Goal: Information Seeking & Learning: Check status

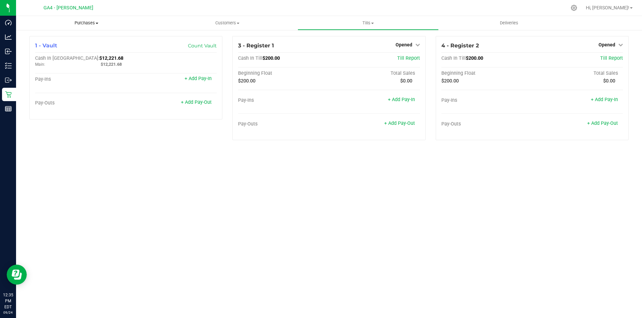
click at [87, 25] on span "Purchases" at bounding box center [86, 23] width 141 height 6
click at [59, 37] on span "Summary of purchases" at bounding box center [50, 40] width 68 height 6
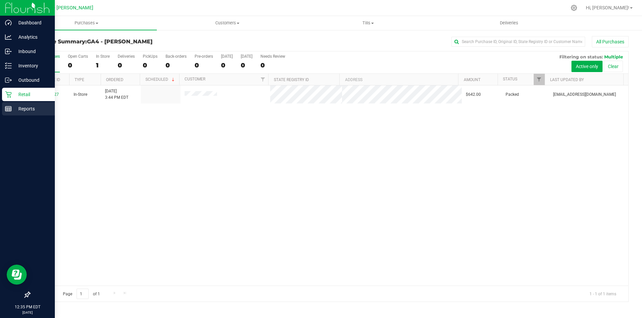
click at [29, 106] on p "Reports" at bounding box center [32, 109] width 40 height 8
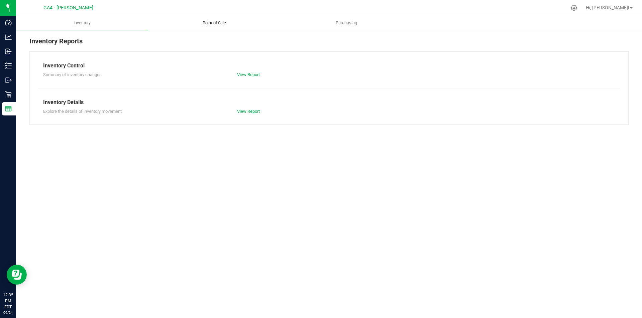
click at [203, 24] on span "Point of Sale" at bounding box center [213, 23] width 41 height 6
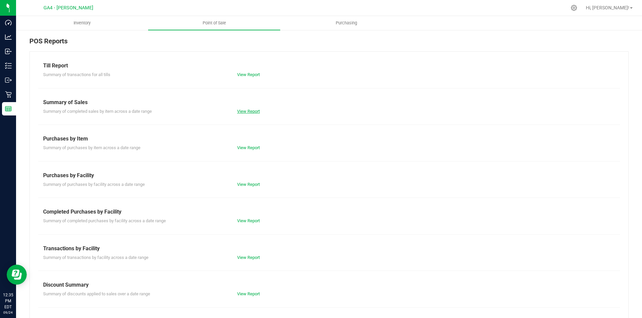
click at [247, 112] on link "View Report" at bounding box center [248, 111] width 23 height 5
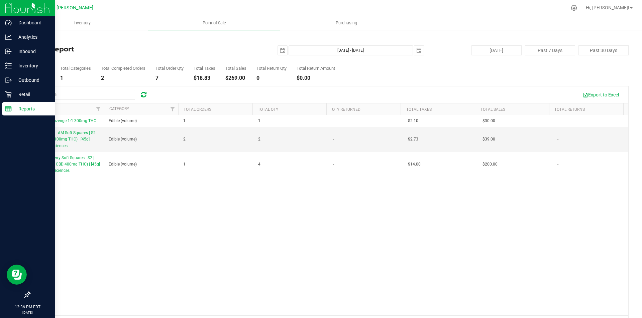
click at [23, 106] on p "Reports" at bounding box center [32, 109] width 40 height 8
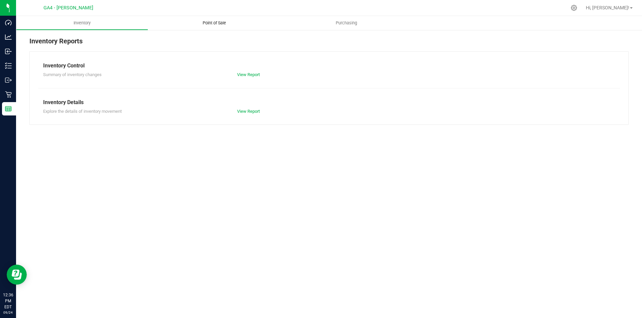
click at [213, 26] on uib-tab-heading "Point of Sale" at bounding box center [214, 23] width 132 height 14
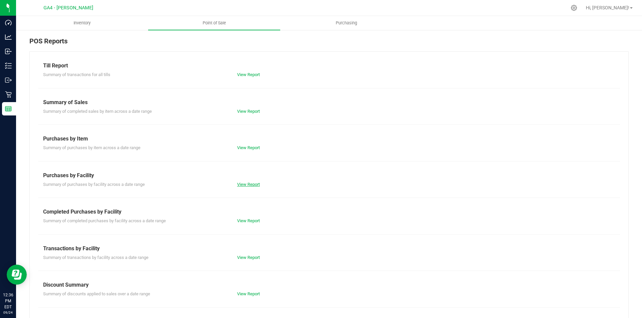
click at [248, 185] on link "View Report" at bounding box center [248, 184] width 23 height 5
